Goal: Task Accomplishment & Management: Use online tool/utility

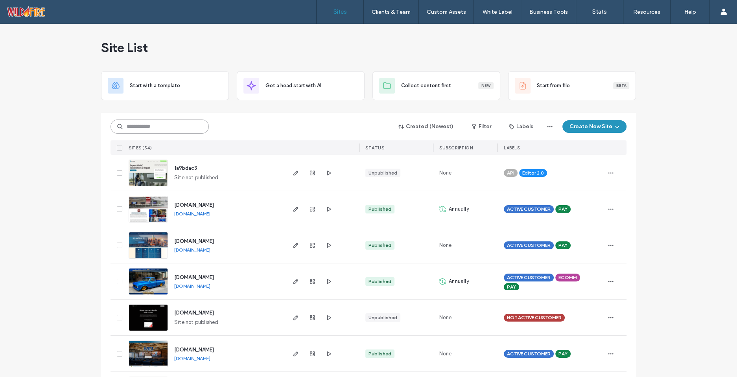
click at [165, 127] on input at bounding box center [160, 127] width 98 height 14
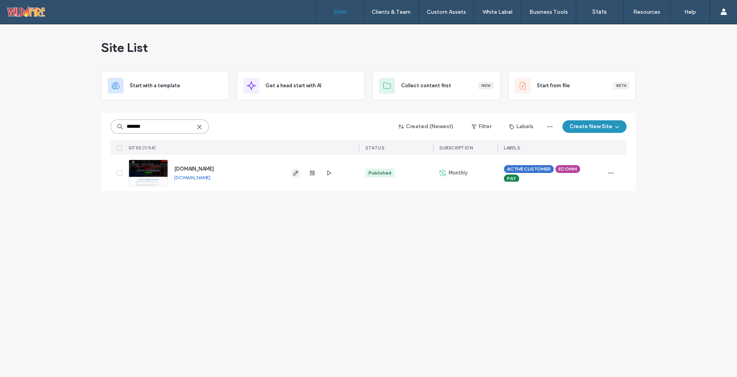
type input "*******"
click at [296, 172] on use "button" at bounding box center [296, 173] width 5 height 5
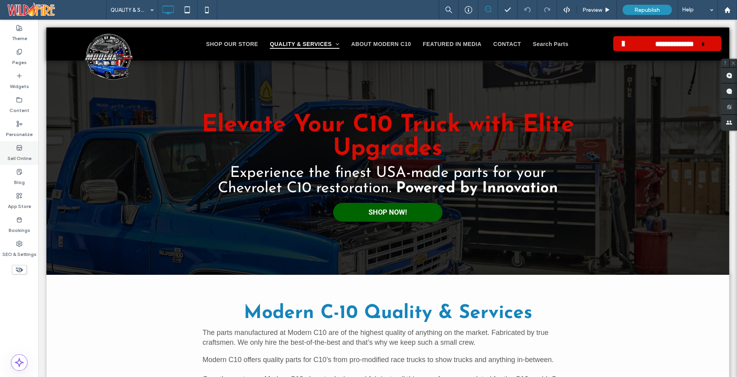
click at [18, 150] on icon at bounding box center [19, 148] width 6 height 6
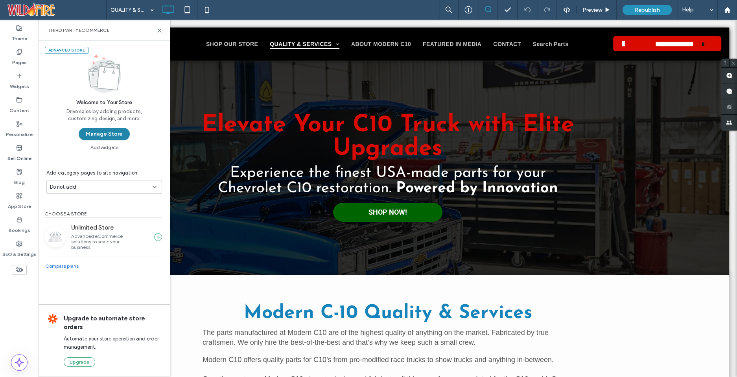
click at [109, 135] on button "Manage Store" at bounding box center [104, 134] width 51 height 13
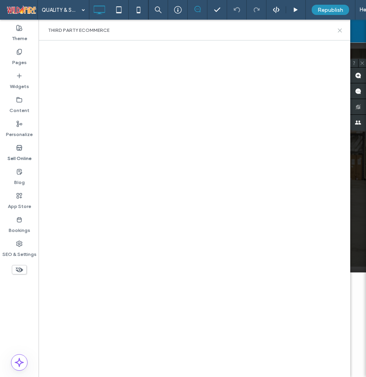
click at [339, 30] on use at bounding box center [340, 31] width 4 height 4
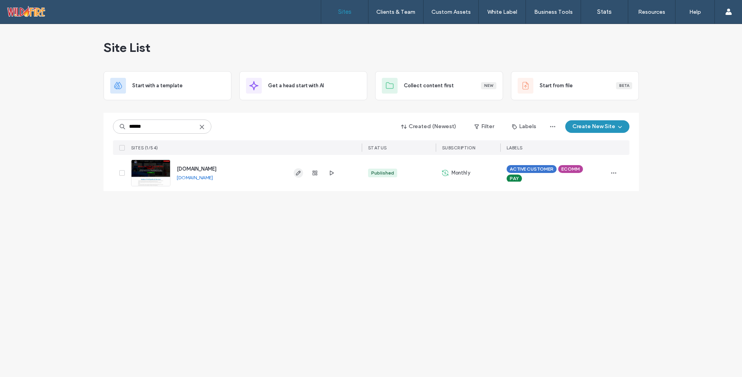
type input "******"
click at [298, 176] on icon "button" at bounding box center [298, 173] width 6 height 6
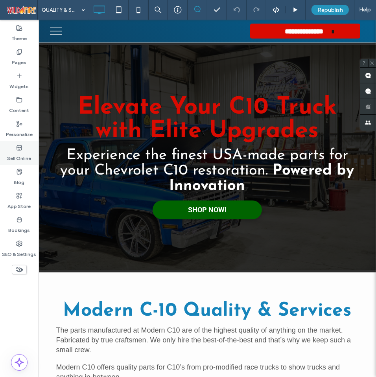
click at [20, 145] on use at bounding box center [19, 147] width 5 height 5
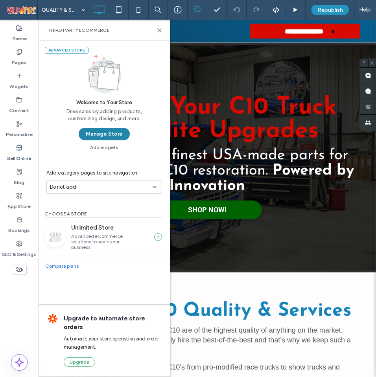
click at [111, 132] on button "Manage Store" at bounding box center [104, 134] width 51 height 13
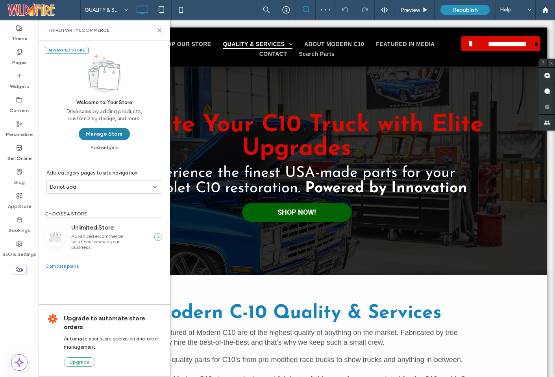
click at [97, 134] on button "Manage Store" at bounding box center [104, 134] width 51 height 13
